Goal: Task Accomplishment & Management: Manage account settings

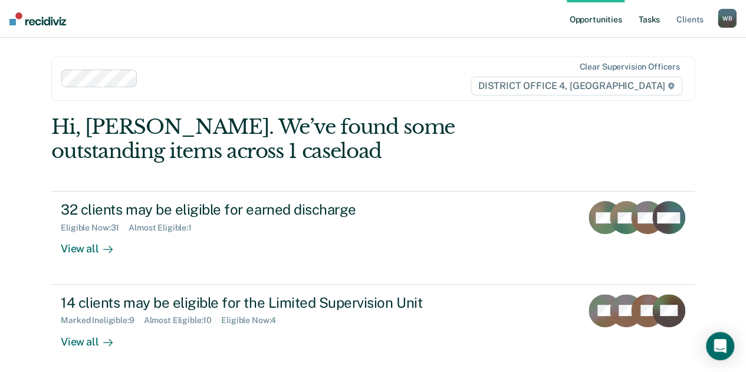
click at [650, 24] on link "Tasks" at bounding box center [649, 19] width 26 height 38
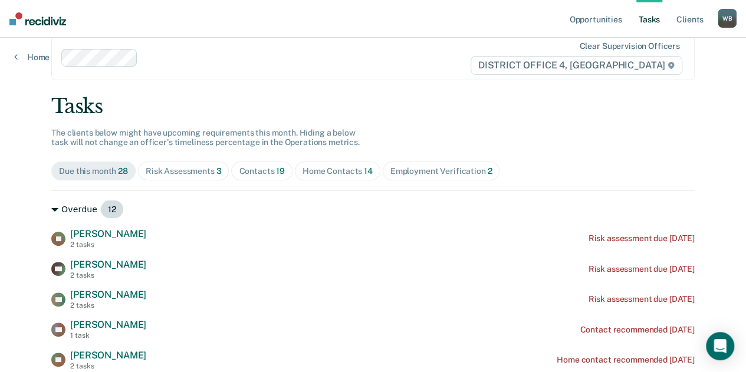
scroll to position [17, 0]
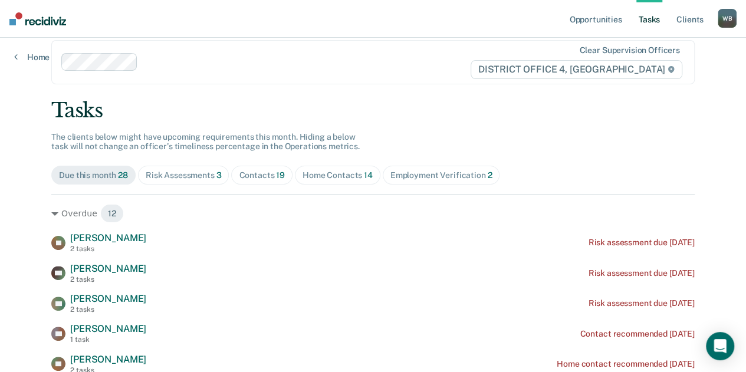
click at [262, 175] on div "Contacts 19" at bounding box center [262, 175] width 46 height 10
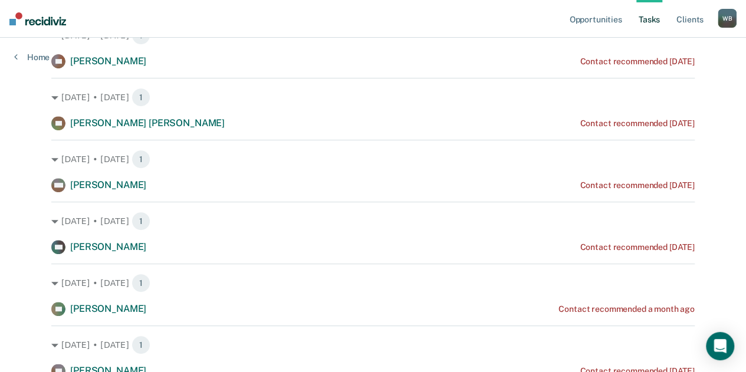
scroll to position [196, 0]
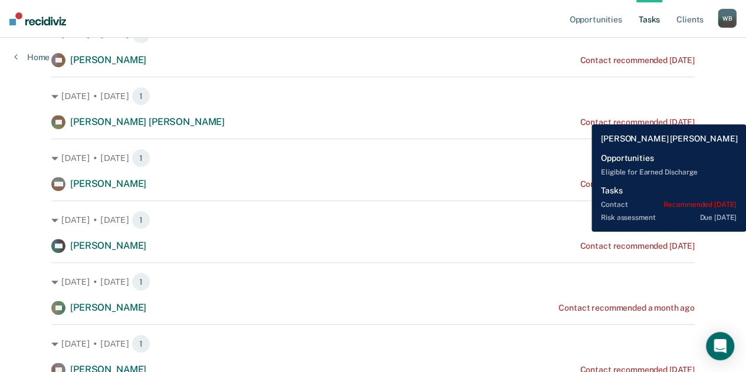
click at [582, 116] on div "[PERSON_NAME] Contact recommended [DATE]" at bounding box center [372, 122] width 643 height 14
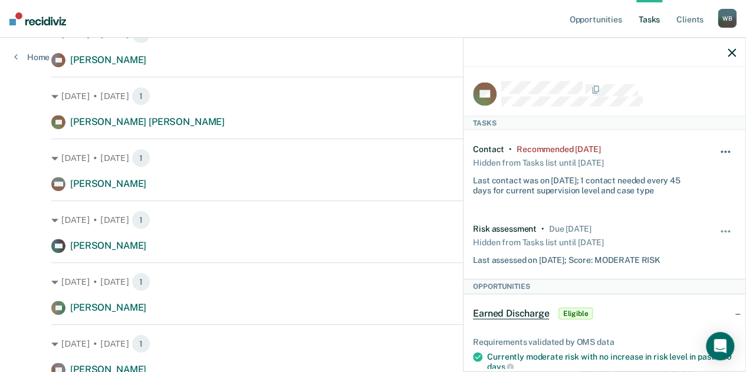
click at [723, 154] on button "button" at bounding box center [725, 158] width 20 height 19
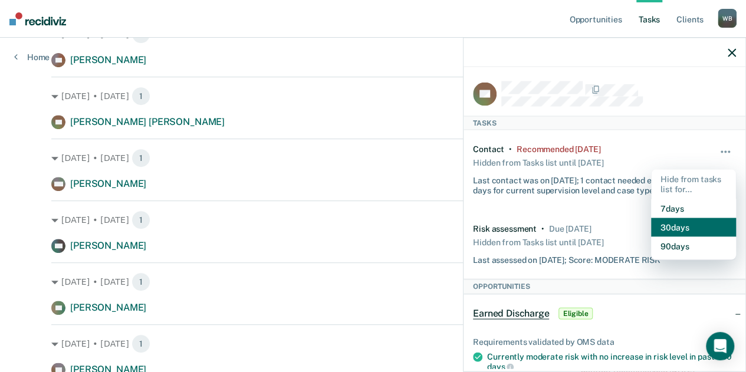
click at [669, 223] on button "30 days" at bounding box center [693, 226] width 85 height 19
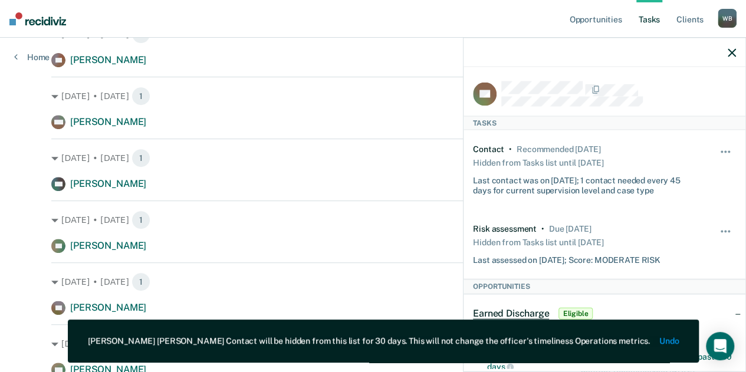
click at [730, 49] on icon "button" at bounding box center [731, 52] width 8 height 8
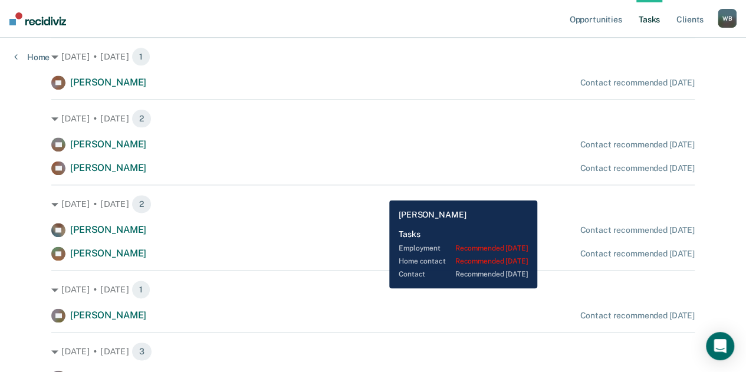
scroll to position [692, 0]
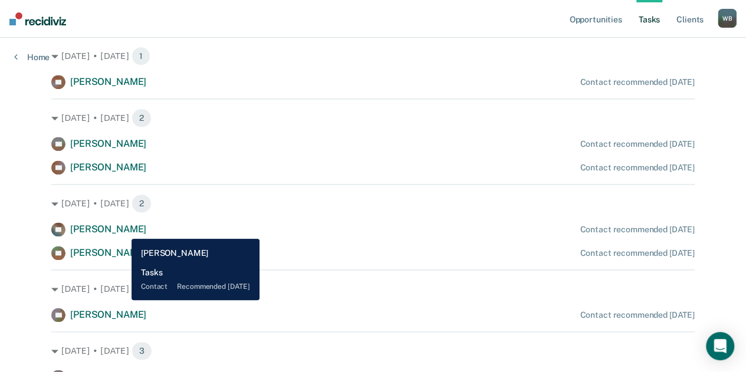
click at [123, 230] on span "[PERSON_NAME]" at bounding box center [108, 228] width 76 height 11
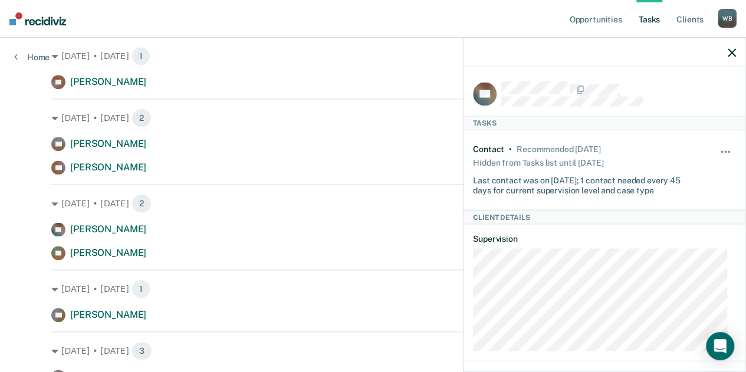
click at [226, 215] on div "[DATE] • [DATE] 2 AL [PERSON_NAME] Contact recommended [DATE] SL [PERSON_NAME] …" at bounding box center [372, 222] width 643 height 76
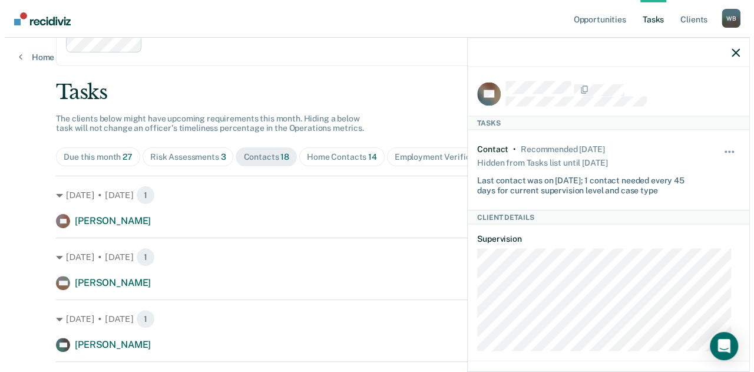
scroll to position [0, 0]
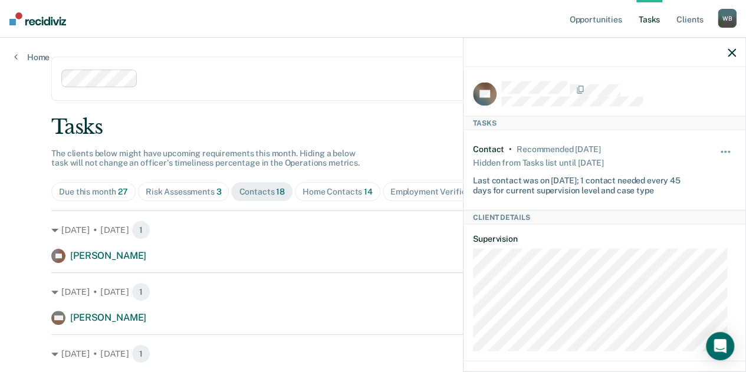
click at [734, 56] on icon "button" at bounding box center [731, 52] width 8 height 8
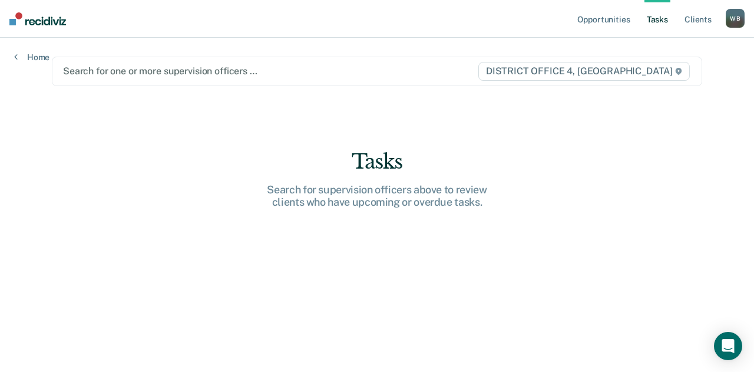
click at [734, 24] on div "W B" at bounding box center [735, 18] width 19 height 19
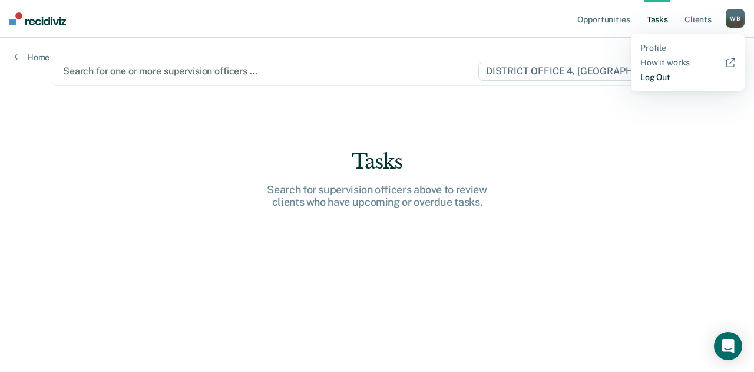
click at [675, 80] on link "Log Out" at bounding box center [688, 77] width 95 height 10
